Goal: Task Accomplishment & Management: Manage account settings

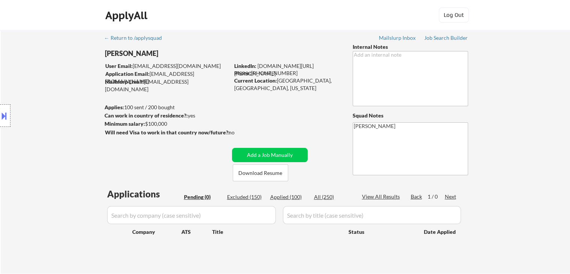
drag, startPoint x: 52, startPoint y: 117, endPoint x: 96, endPoint y: 124, distance: 43.6
click at [55, 117] on div "Location Inclusions: remote" at bounding box center [67, 115] width 134 height 139
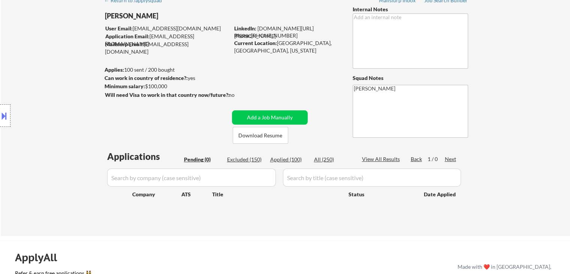
click at [57, 88] on div "Location Inclusions: remote" at bounding box center [67, 115] width 134 height 139
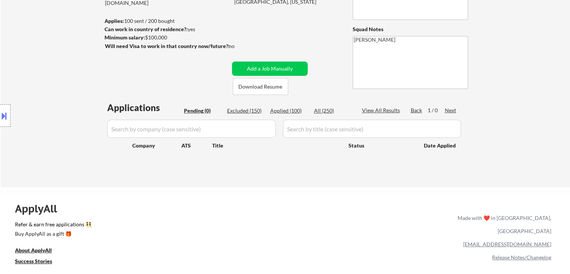
scroll to position [112, 0]
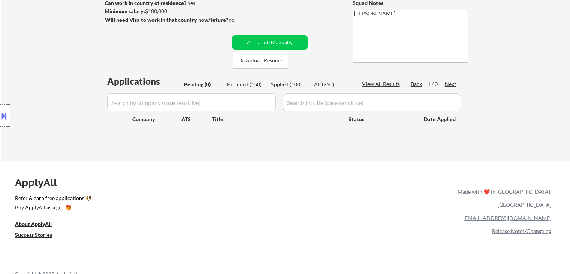
drag, startPoint x: 288, startPoint y: 83, endPoint x: 250, endPoint y: 142, distance: 70.1
click at [288, 83] on div "Applied (100)" at bounding box center [288, 84] width 37 height 7
click at [195, 84] on div "Pending (0)" at bounding box center [202, 84] width 37 height 7
click at [438, 39] on textarea "[PERSON_NAME]" at bounding box center [410, 36] width 115 height 53
select select ""applied""
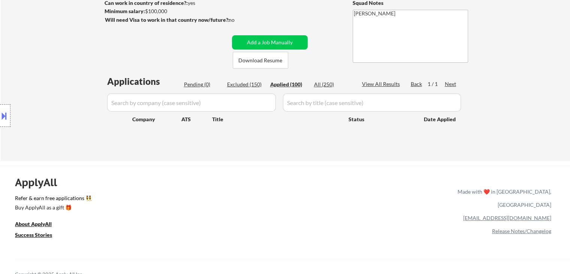
select select ""applied""
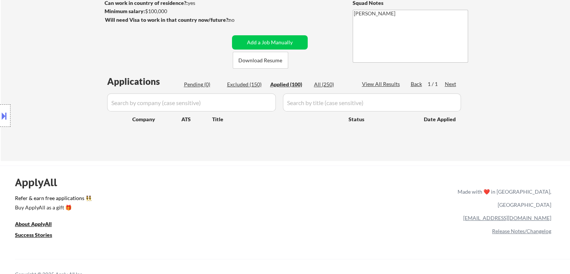
select select ""applied""
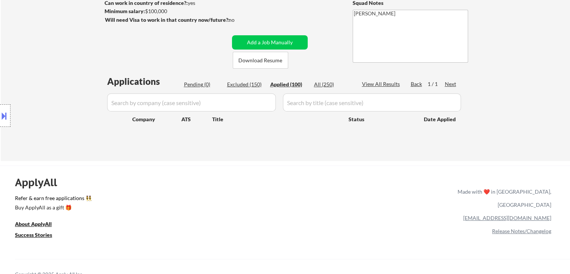
select select ""applied""
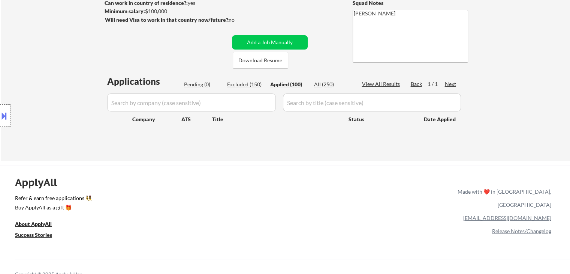
select select ""applied""
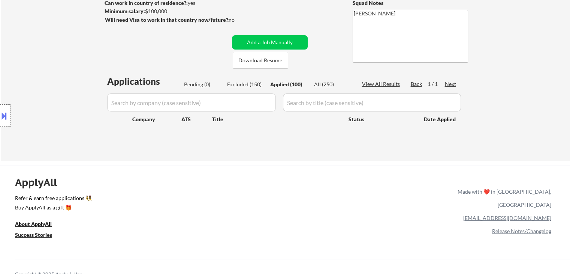
select select ""applied""
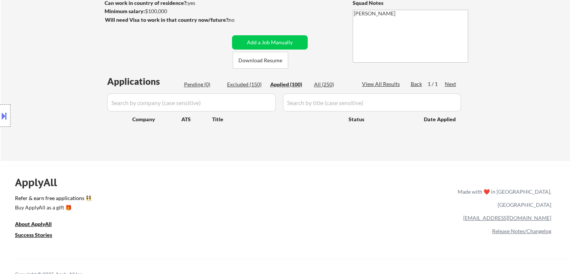
select select ""applied""
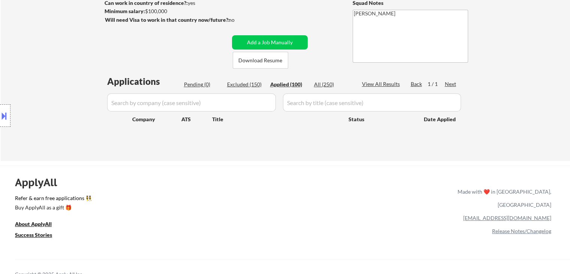
select select ""applied""
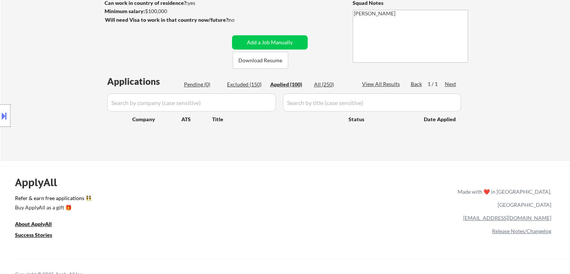
select select ""applied""
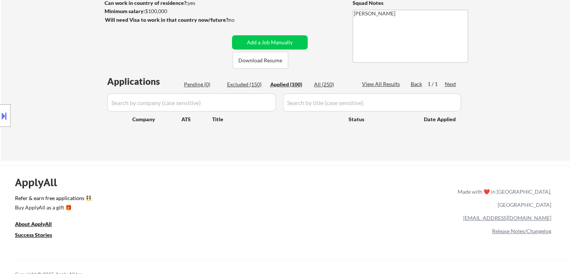
select select ""applied""
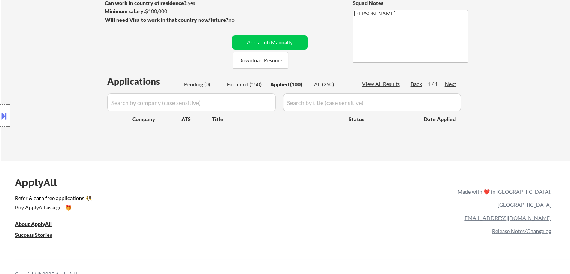
select select ""applied""
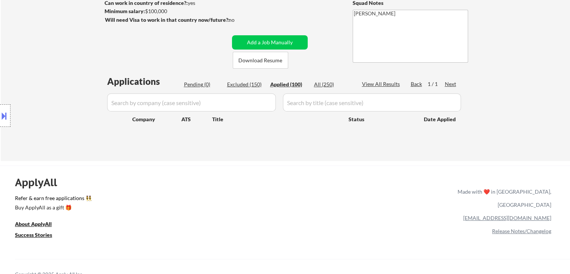
select select ""applied""
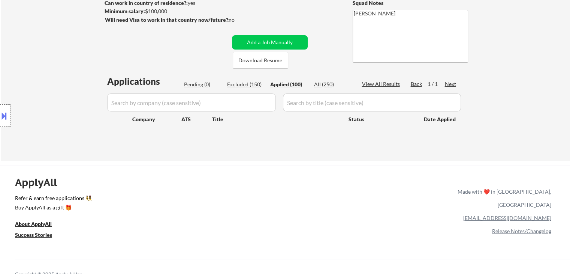
select select ""applied""
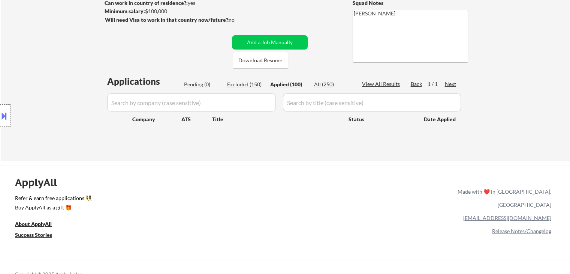
select select ""applied""
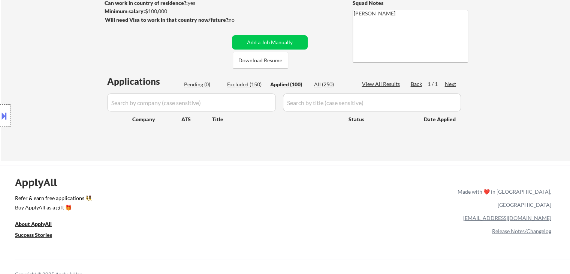
select select ""applied""
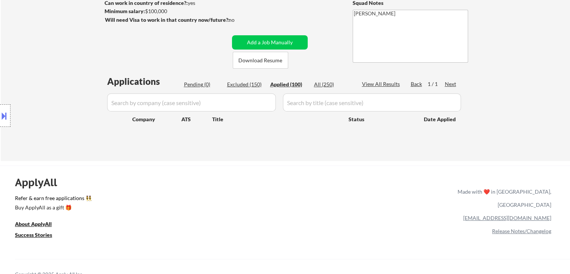
select select ""applied""
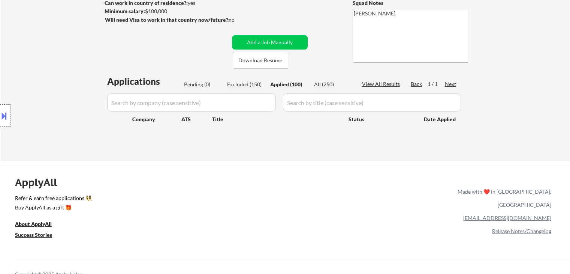
select select ""applied""
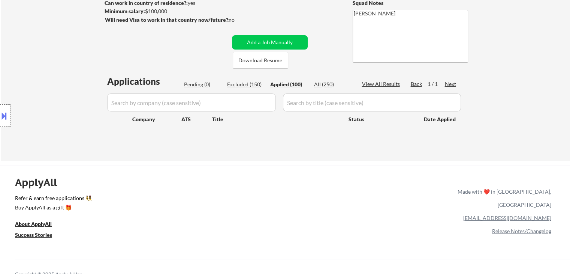
select select ""applied""
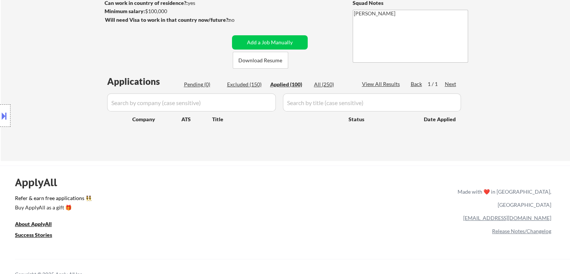
select select ""applied""
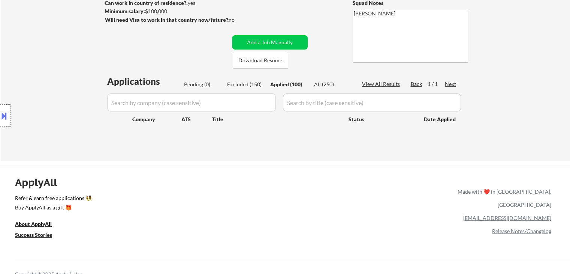
select select ""applied""
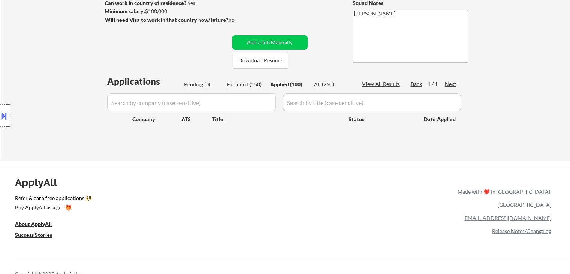
select select ""applied""
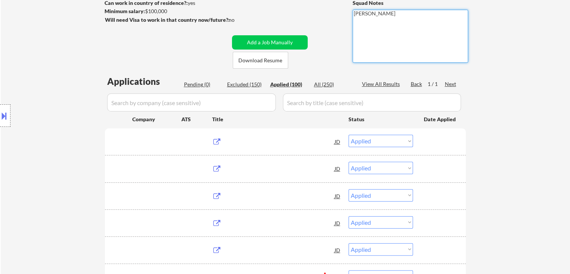
scroll to position [0, 0]
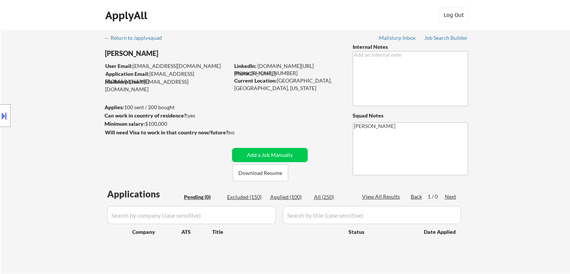
drag, startPoint x: 76, startPoint y: 81, endPoint x: 71, endPoint y: 24, distance: 56.9
click at [76, 79] on div "Location Inclusions: remote" at bounding box center [67, 115] width 134 height 139
click at [76, 147] on div "Location Inclusions: remote" at bounding box center [67, 115] width 134 height 139
click at [520, 106] on div "← Return to /applysquad Mailslurp Inbox Job Search Builder [PERSON_NAME] User E…" at bounding box center [285, 151] width 569 height 243
click at [542, 66] on div "← Return to /applysquad Mailslurp Inbox Job Search Builder [PERSON_NAME] User E…" at bounding box center [285, 151] width 569 height 243
